Goal: Information Seeking & Learning: Learn about a topic

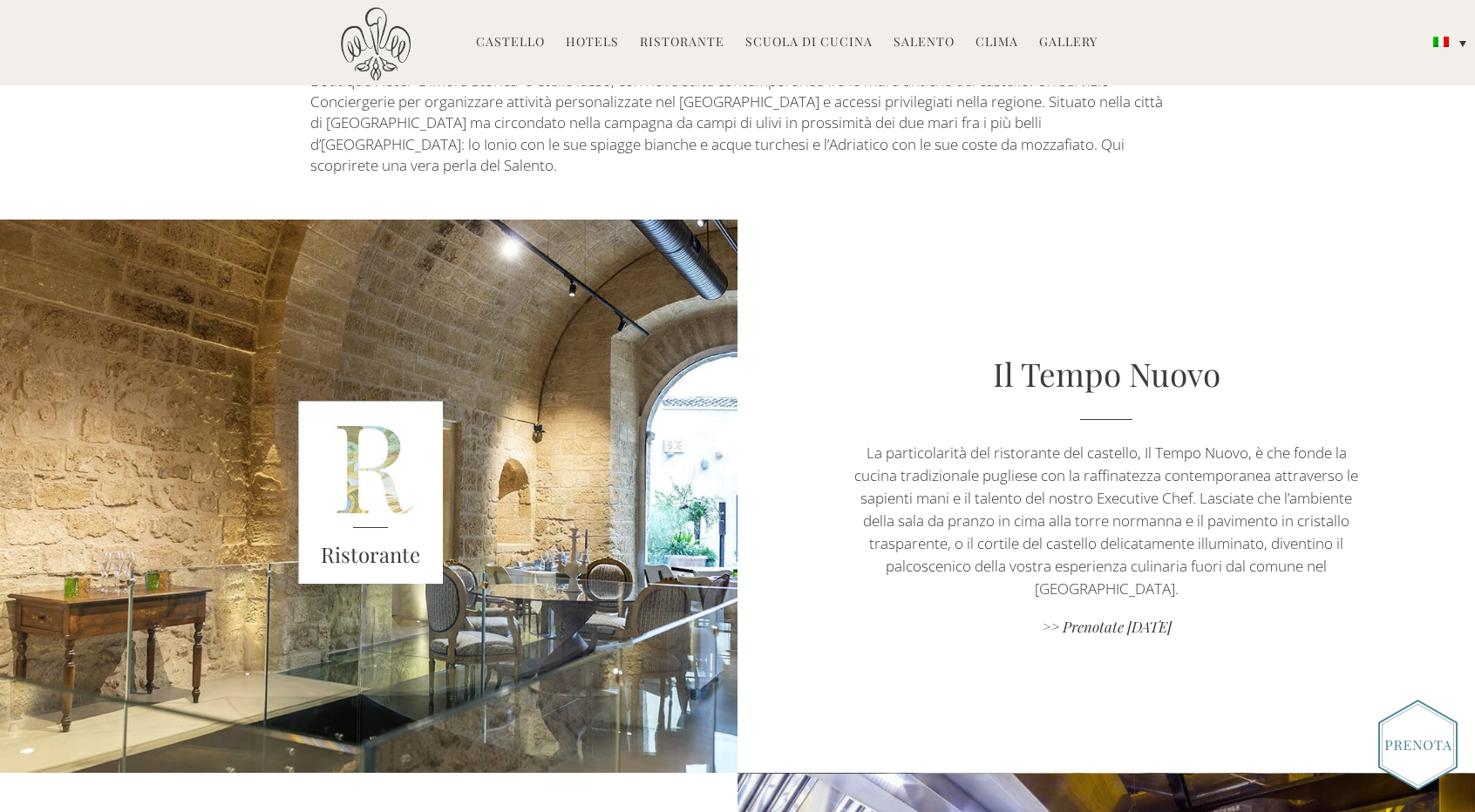
scroll to position [1220, 0]
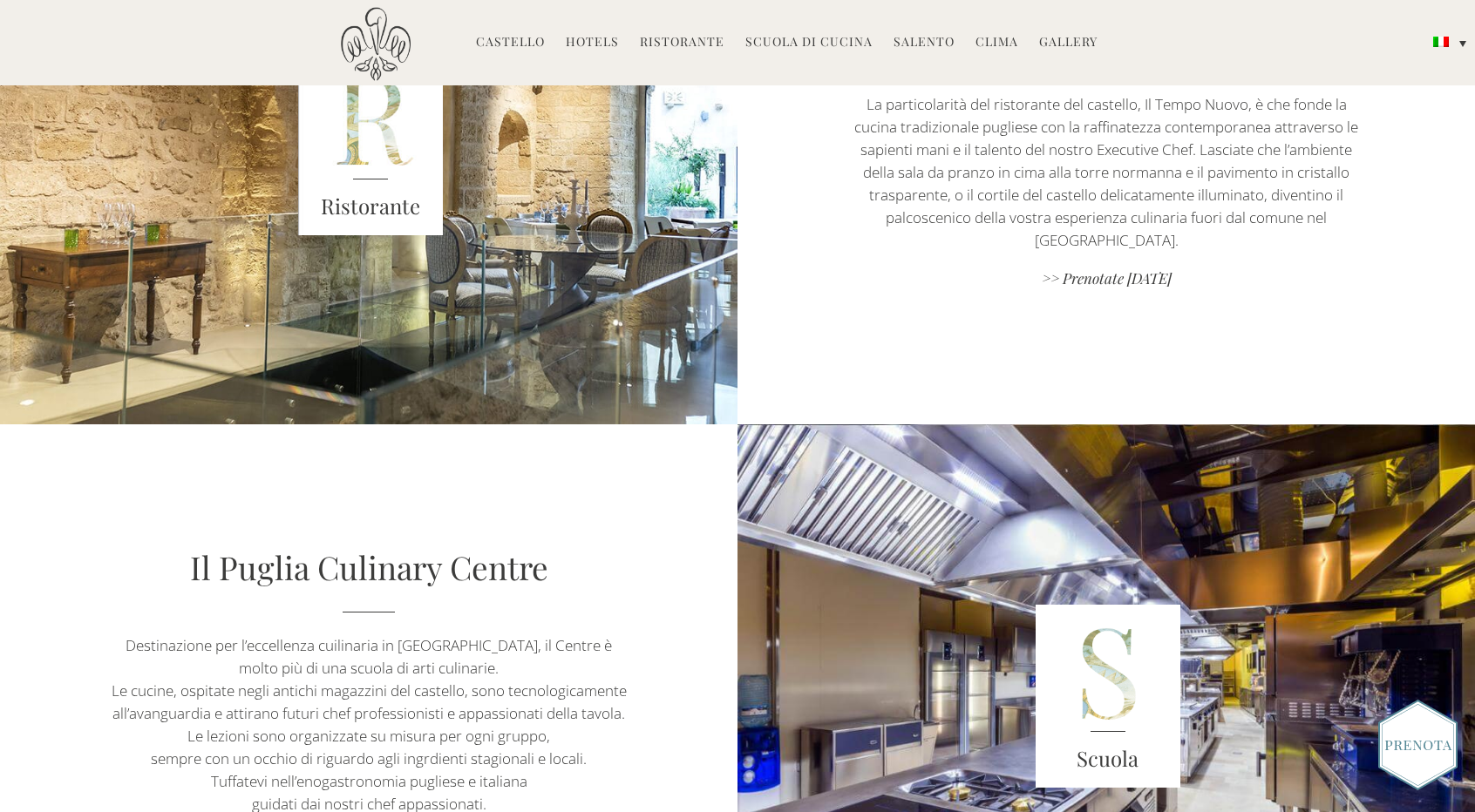
click at [592, 45] on link "Hotels" at bounding box center [592, 43] width 53 height 20
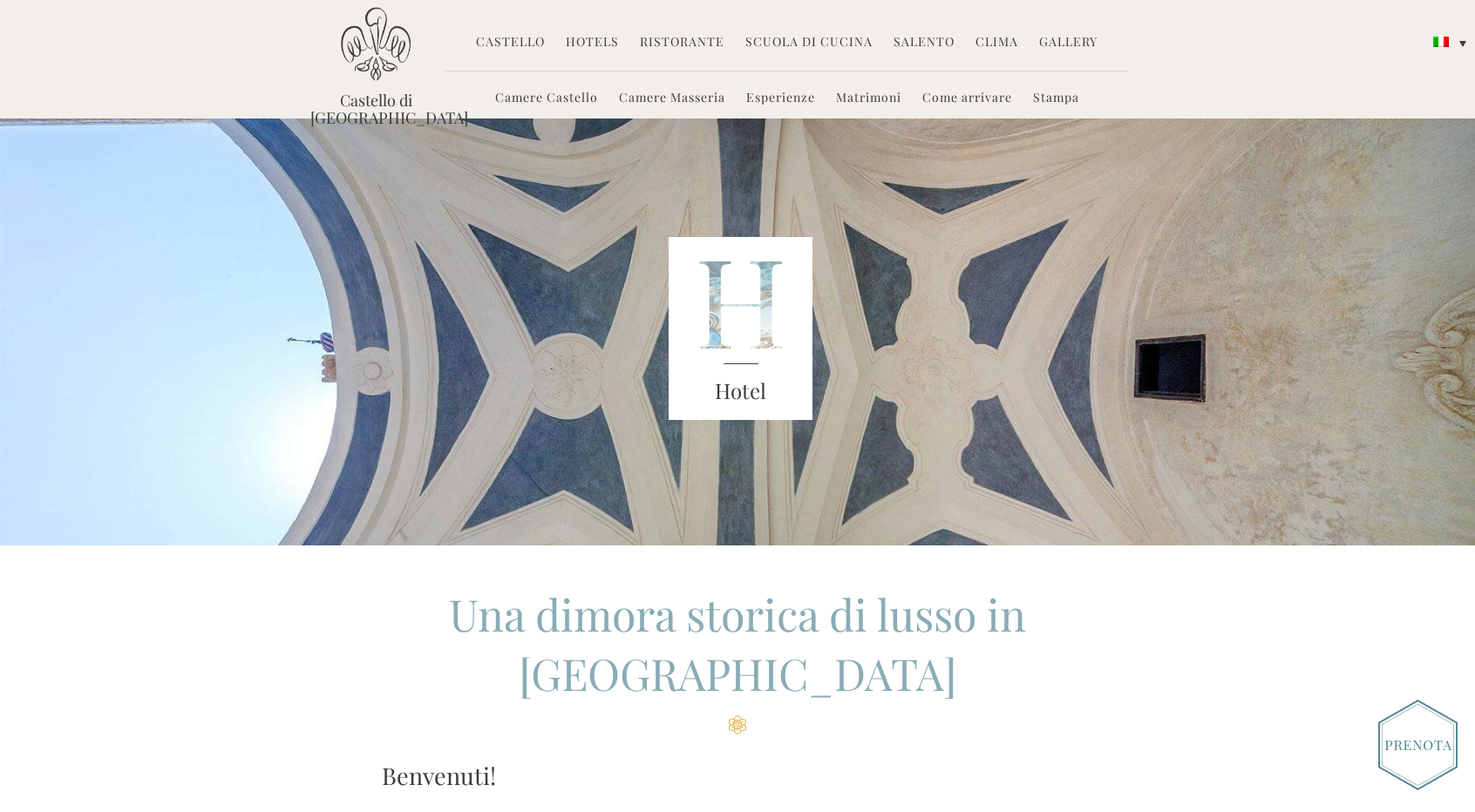
click at [578, 95] on link "Camere Castello" at bounding box center [547, 99] width 103 height 20
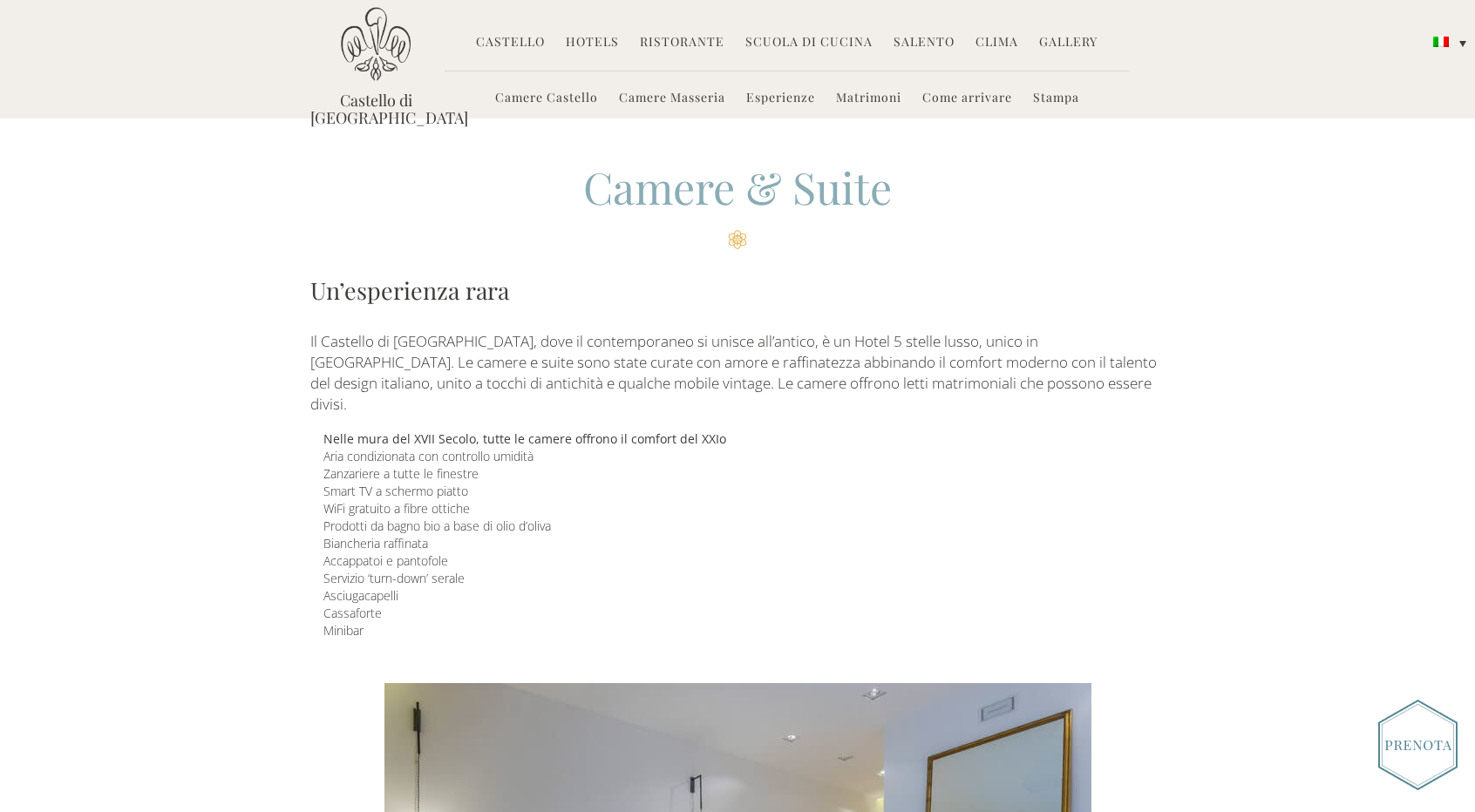
click at [663, 103] on link "Camere Masseria" at bounding box center [672, 99] width 107 height 20
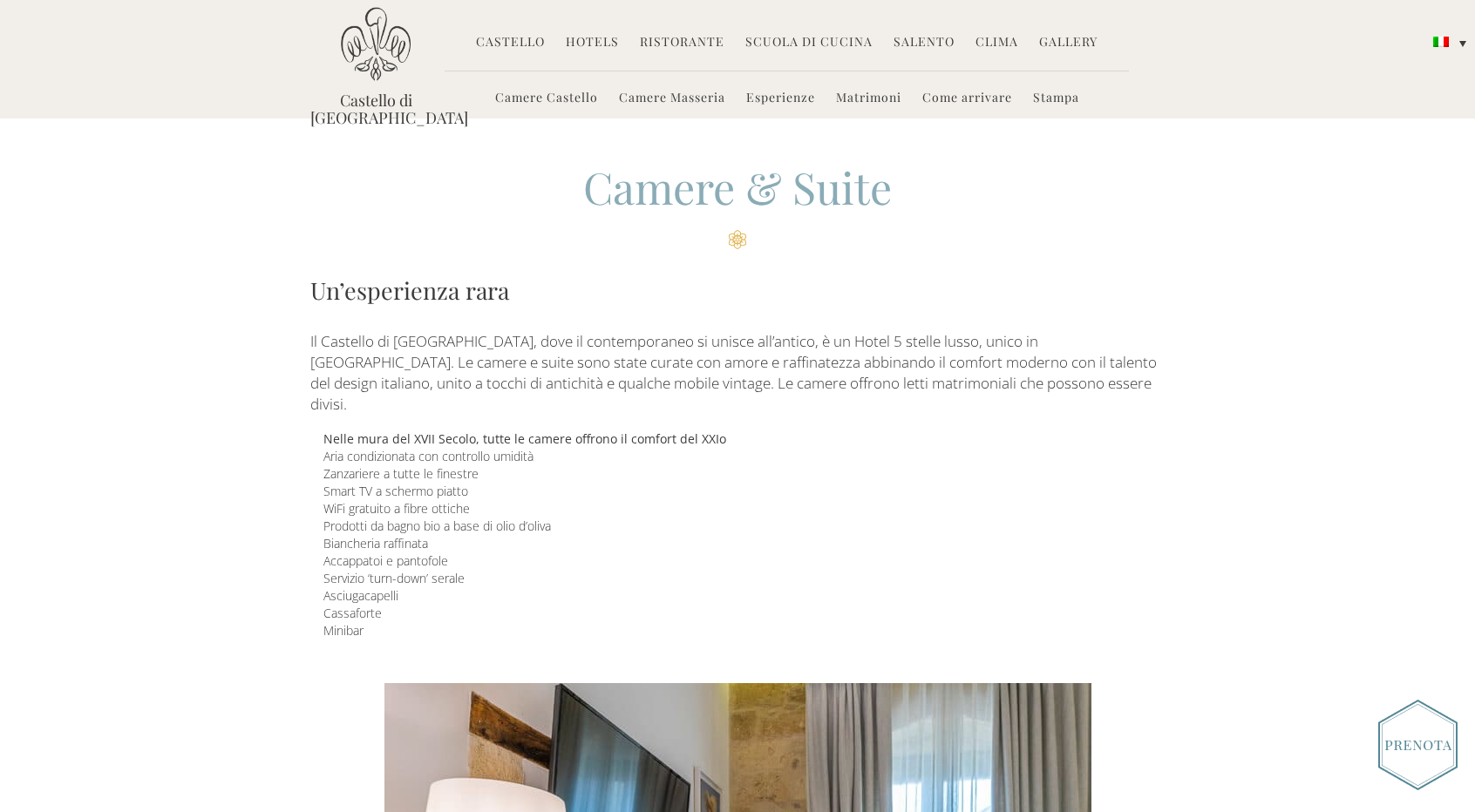
click at [697, 95] on link "Camere Masseria" at bounding box center [672, 99] width 107 height 20
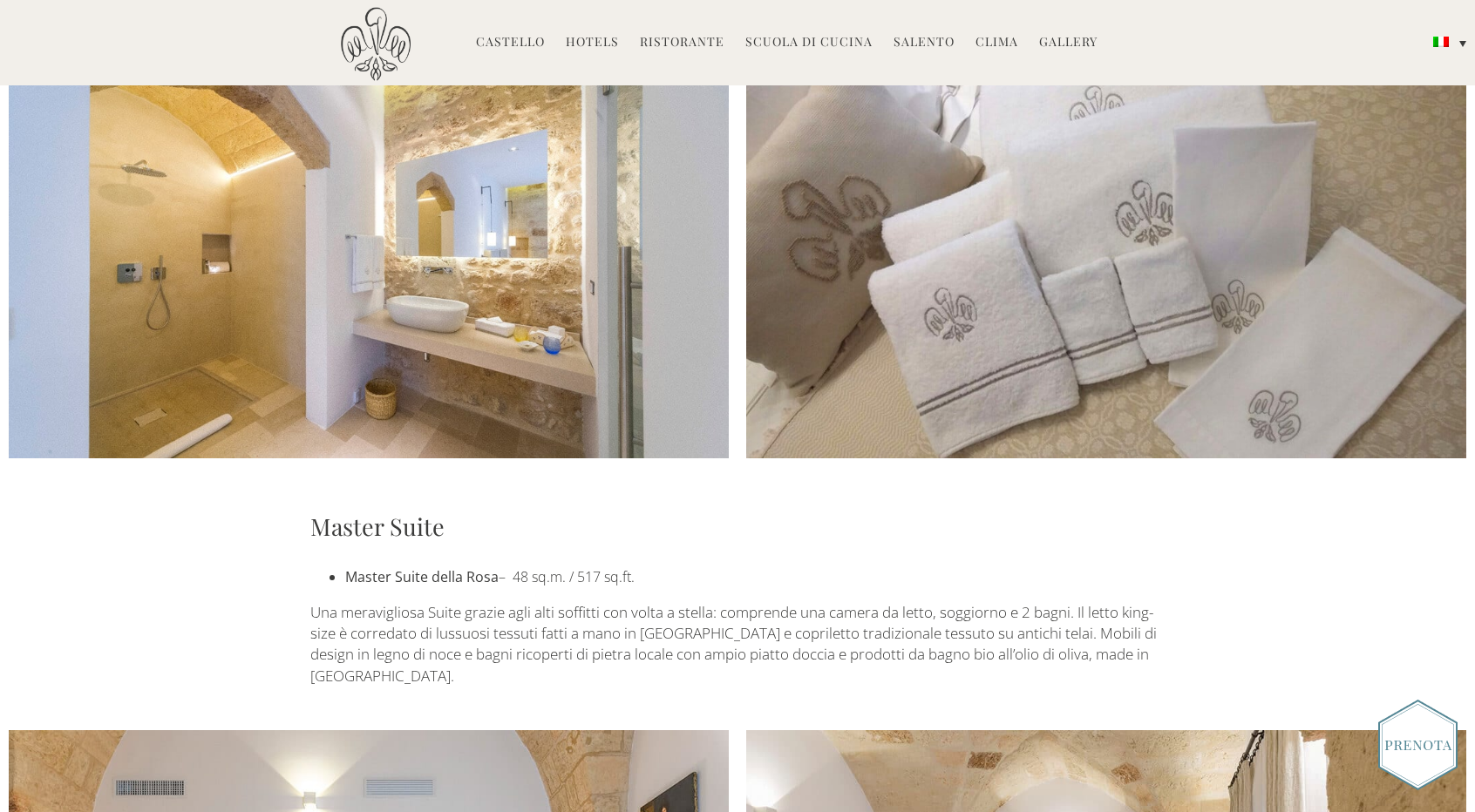
scroll to position [2092, 0]
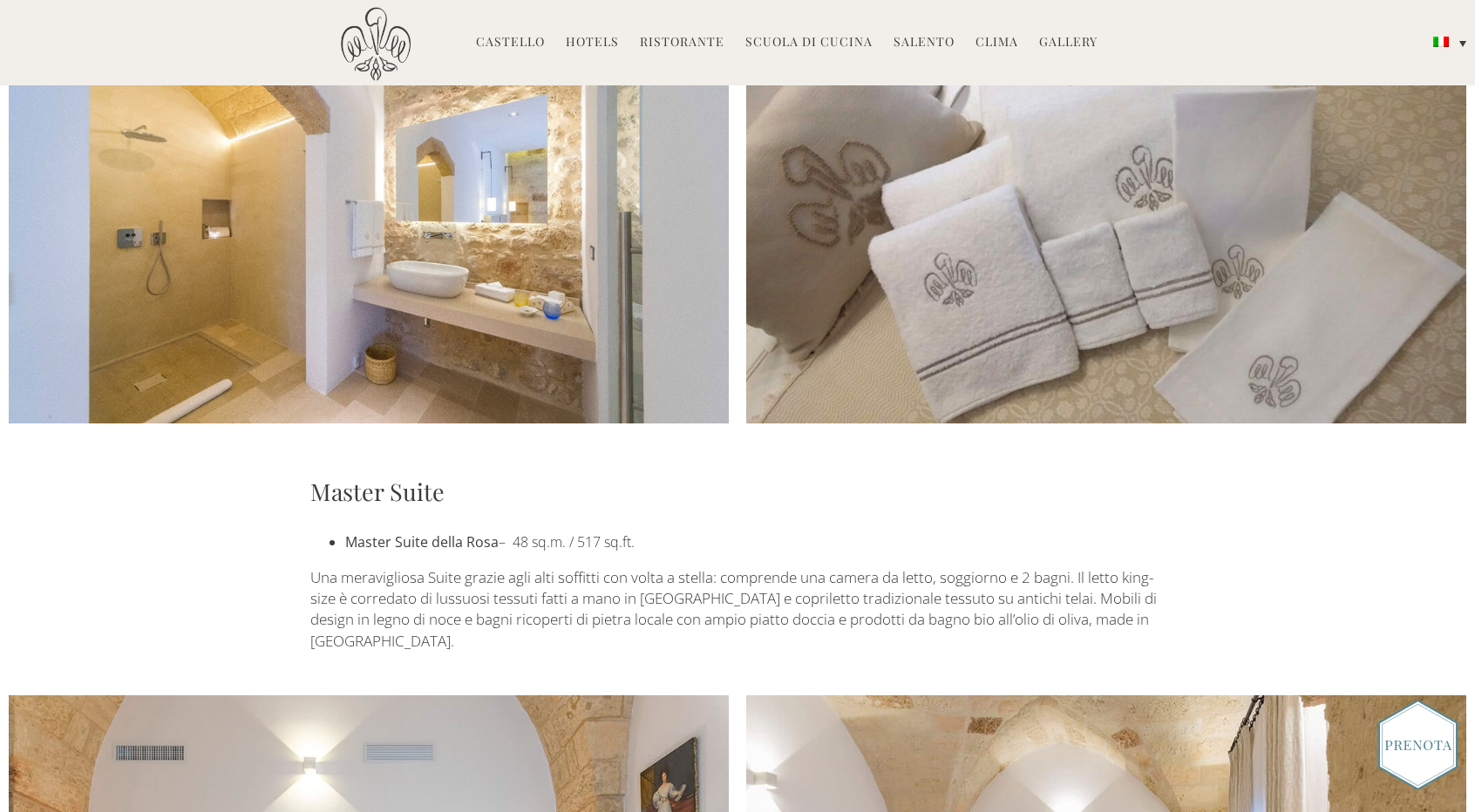
click at [1436, 748] on img at bounding box center [1417, 744] width 79 height 90
